Goal: Transaction & Acquisition: Obtain resource

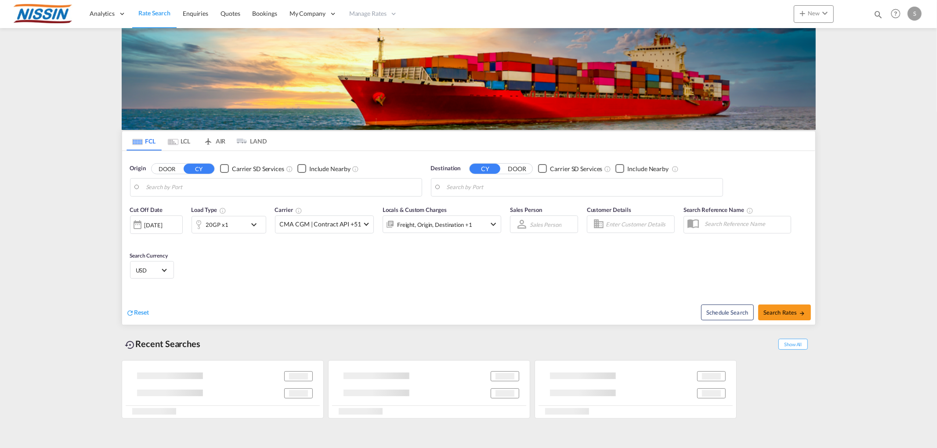
click at [264, 184] on body "Analytics Reports Dashboard Rate Search Enquiries Quotes Bookings" at bounding box center [468, 224] width 937 height 448
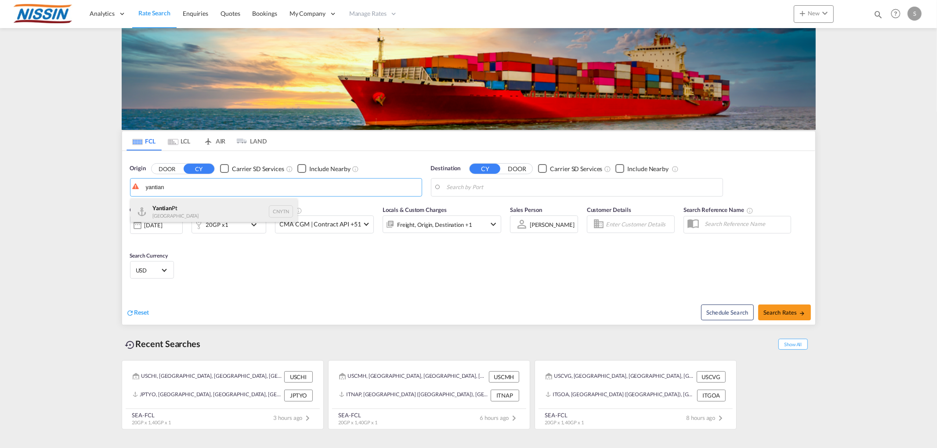
click at [225, 210] on div "Yantian Pt China CNYTN" at bounding box center [213, 212] width 167 height 26
type input "Yantian Pt, CNYTN"
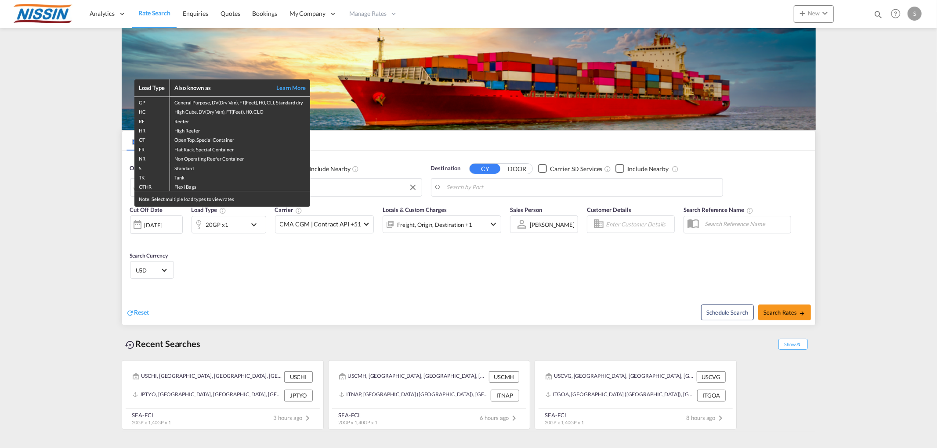
click at [236, 282] on div "Load Type Also known as Learn More GP General Purpose, DV(Dry Van), FT(Feet), H…" at bounding box center [468, 224] width 937 height 448
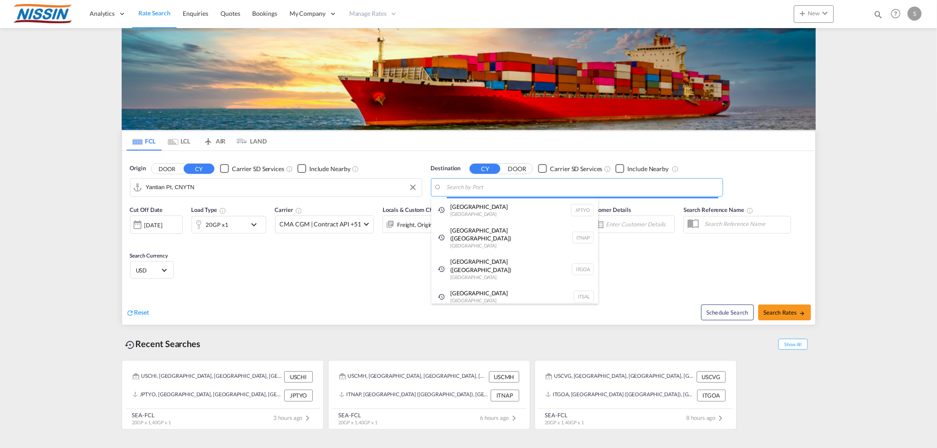
click at [534, 188] on body "Analytics Reports Dashboard Rate Search Enquiries Quotes Bookings" at bounding box center [468, 224] width 937 height 448
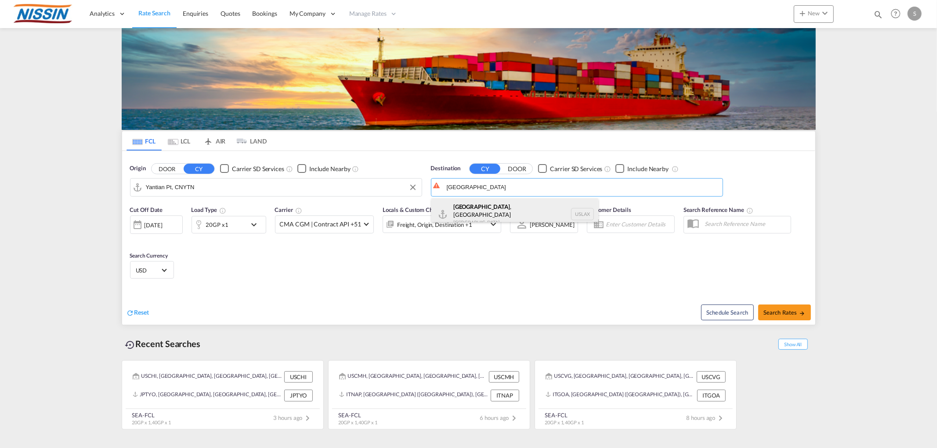
click at [489, 211] on div "[GEOGRAPHIC_DATA] , [GEOGRAPHIC_DATA] [GEOGRAPHIC_DATA] USLAX" at bounding box center [514, 215] width 167 height 32
type input "[GEOGRAPHIC_DATA], [GEOGRAPHIC_DATA], USLAX"
click at [351, 224] on span "CMA CGM | Contract API +51" at bounding box center [320, 224] width 81 height 9
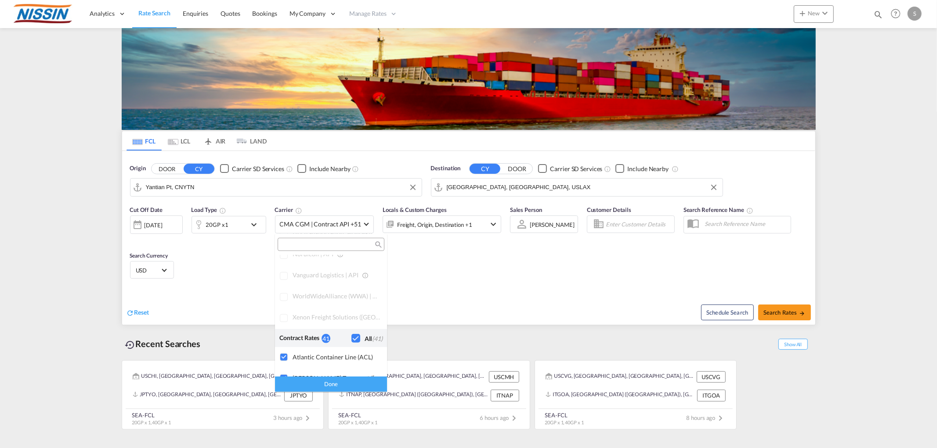
scroll to position [488, 0]
click at [351, 341] on div "Checkbox No Ink" at bounding box center [355, 342] width 9 height 9
click at [327, 383] on div "Done" at bounding box center [331, 384] width 112 height 15
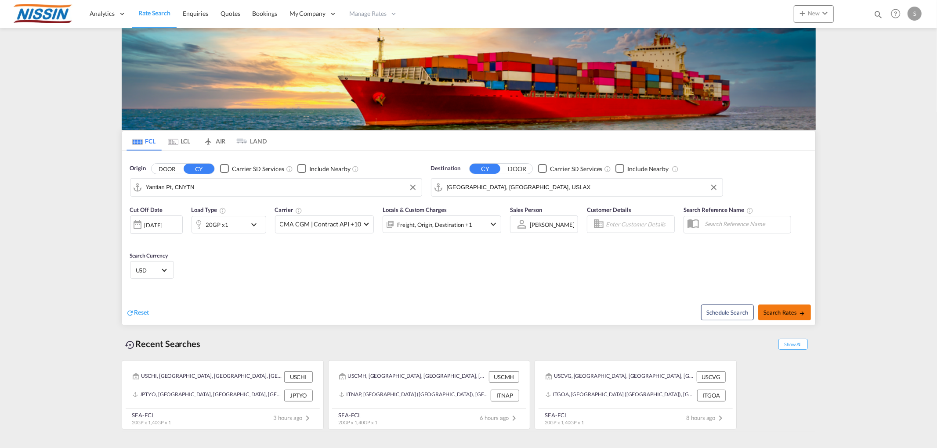
click at [778, 310] on span "Search Rates" at bounding box center [784, 312] width 42 height 7
type input "CNYTN to USLAX / [DATE]"
